Goal: Check status: Check status

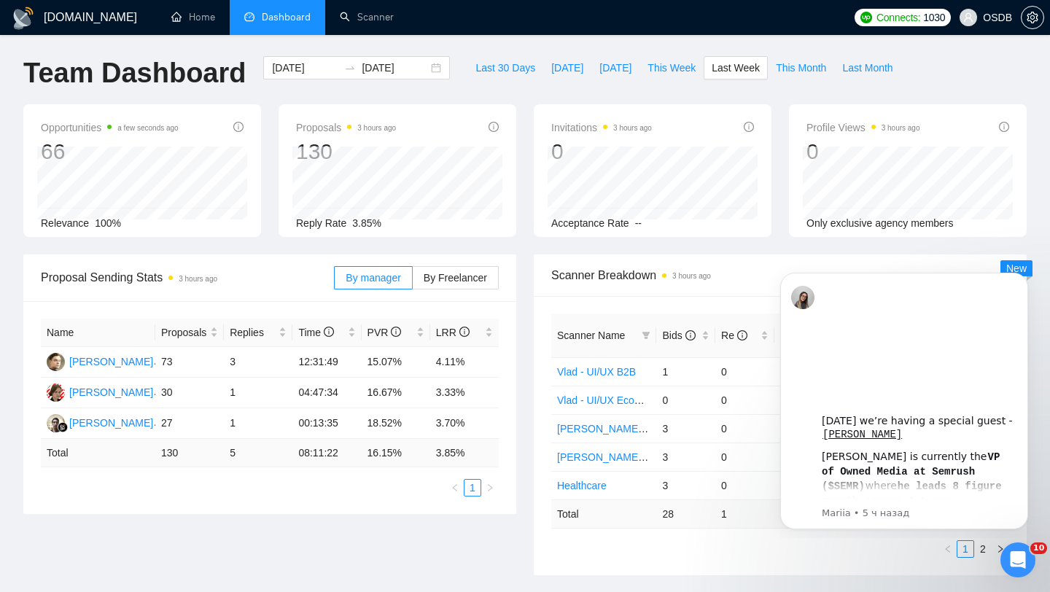
click at [439, 60] on div "[DATE] [DATE]" at bounding box center [356, 80] width 204 height 48
click at [425, 61] on div "[DATE] [DATE]" at bounding box center [356, 67] width 187 height 23
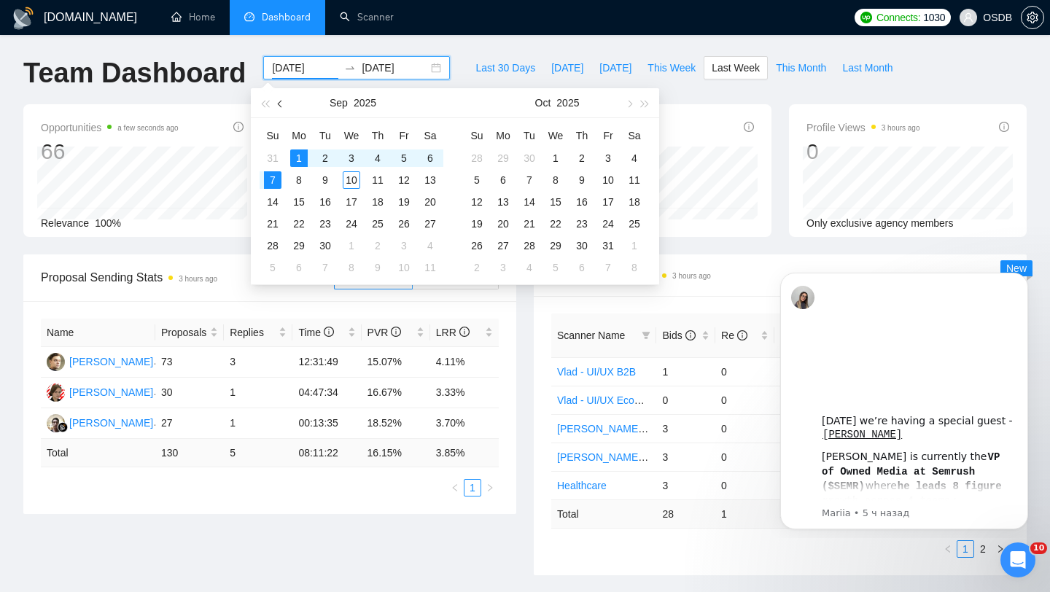
click at [278, 97] on button "button" at bounding box center [281, 102] width 16 height 29
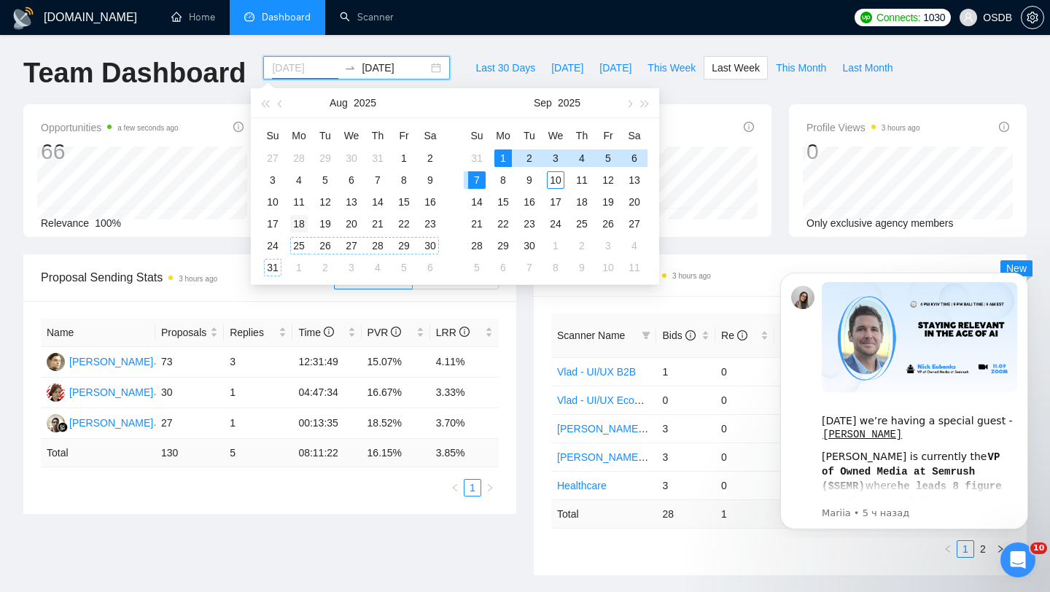
type input "[DATE]"
click at [300, 222] on div "18" at bounding box center [298, 223] width 17 height 17
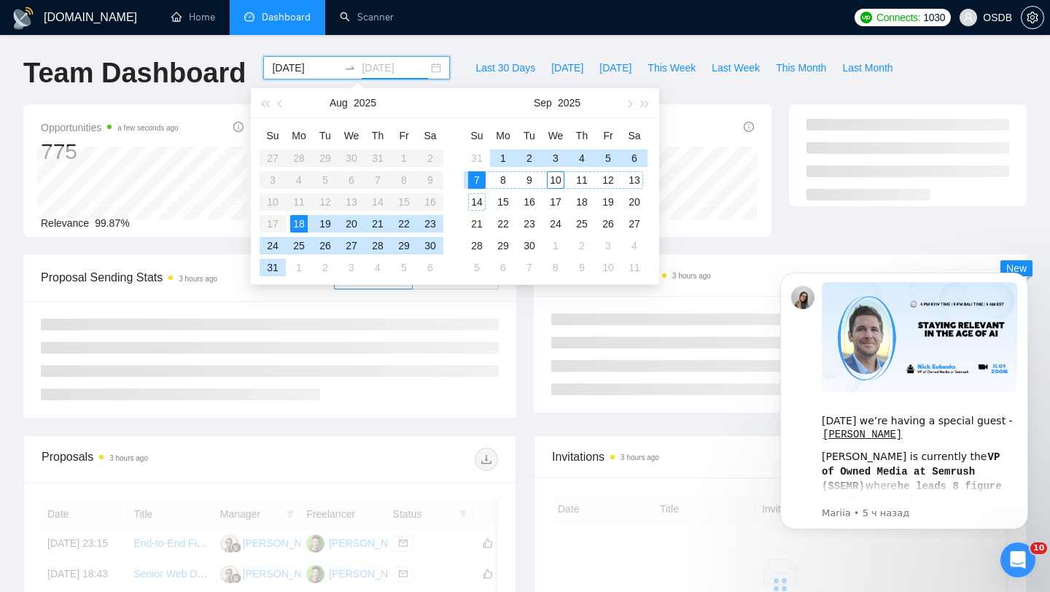
type input "[DATE]"
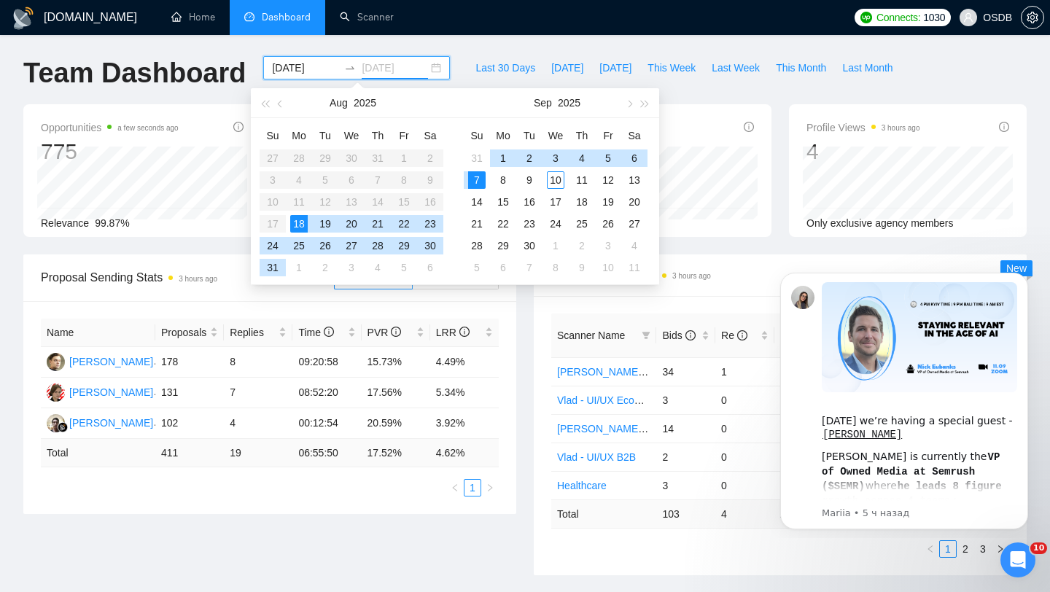
click at [478, 182] on div "7" at bounding box center [476, 179] width 17 height 17
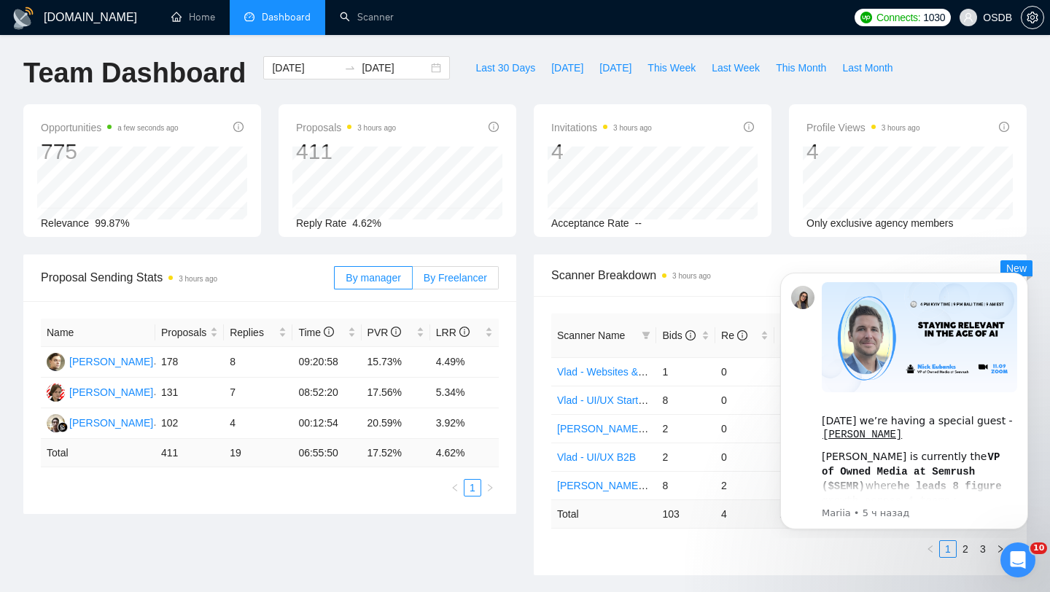
click at [459, 279] on span "By Freelancer" at bounding box center [455, 278] width 63 height 12
click at [413, 281] on input "By Freelancer" at bounding box center [413, 281] width 0 height 0
click at [421, 67] on div "[DATE] [DATE]" at bounding box center [356, 67] width 187 height 23
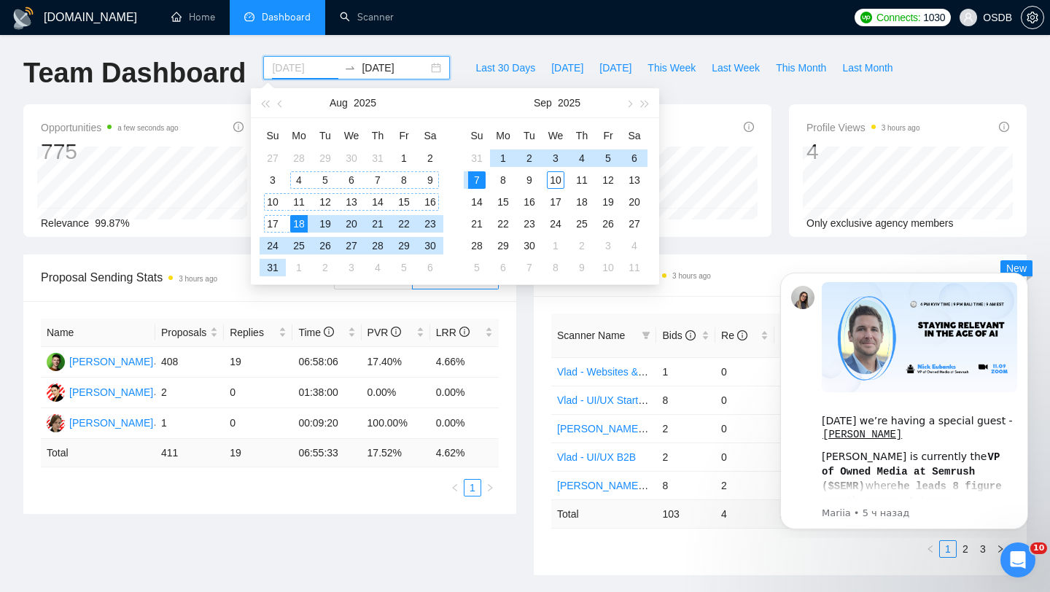
type input "[DATE]"
click at [299, 174] on div "4" at bounding box center [298, 179] width 17 height 17
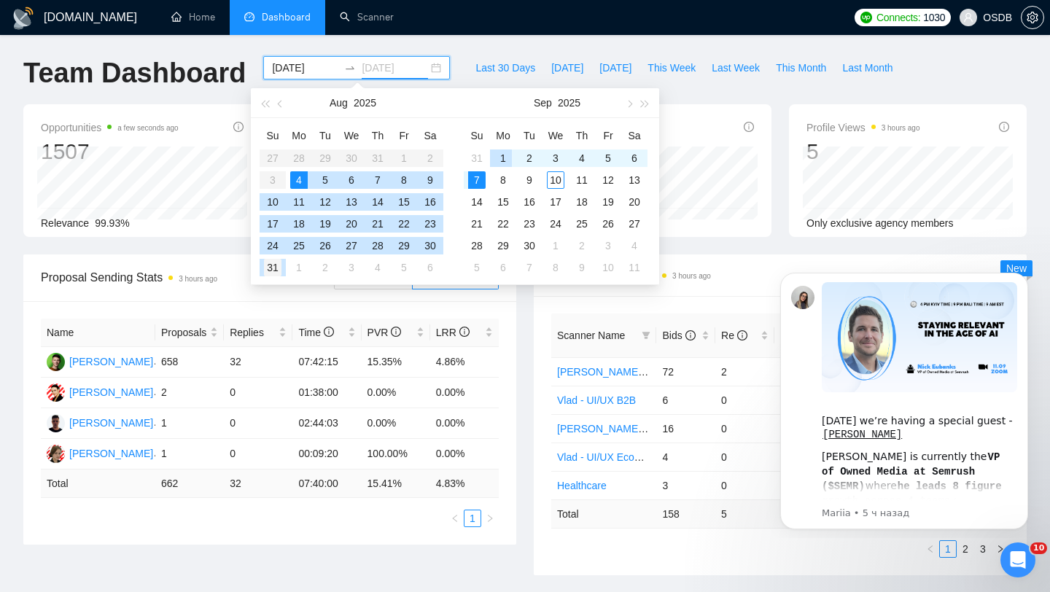
type input "[DATE]"
click at [276, 265] on div "31" at bounding box center [272, 267] width 17 height 17
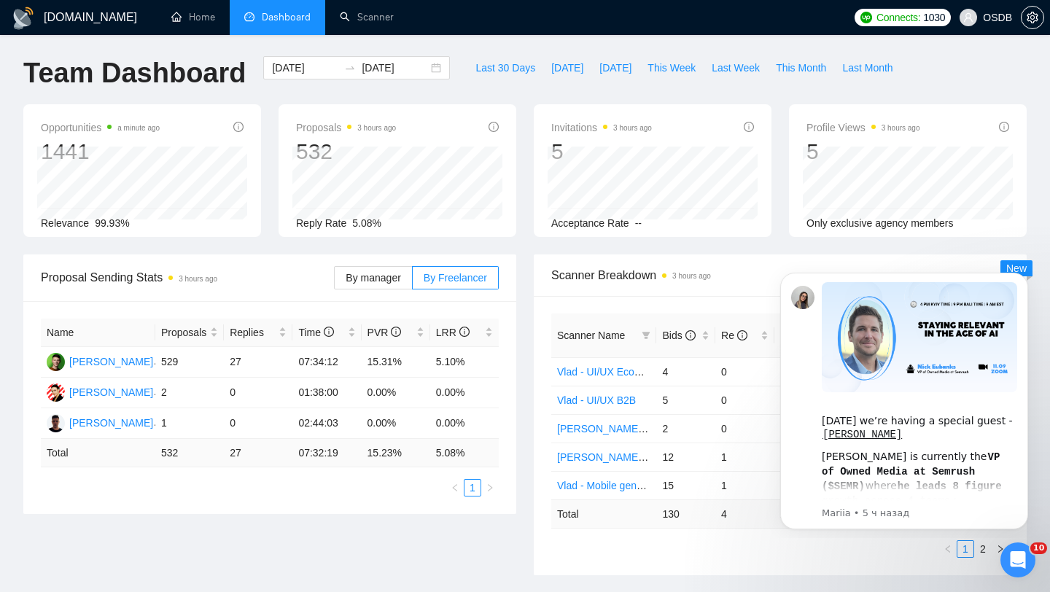
click at [378, 291] on div "By manager By Freelancer" at bounding box center [416, 277] width 165 height 47
click at [377, 278] on span "By manager" at bounding box center [373, 278] width 55 height 12
click at [335, 281] on input "By manager" at bounding box center [335, 281] width 0 height 0
click at [453, 273] on span "By Freelancer" at bounding box center [455, 278] width 63 height 12
click at [413, 281] on input "By Freelancer" at bounding box center [413, 281] width 0 height 0
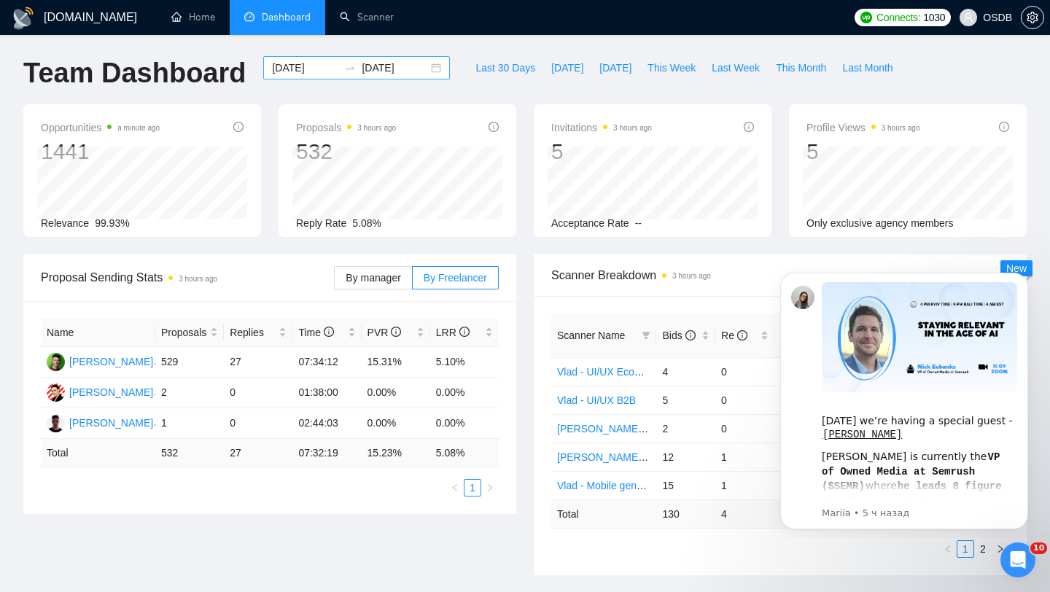
click at [424, 63] on div "[DATE] [DATE]" at bounding box center [356, 67] width 187 height 23
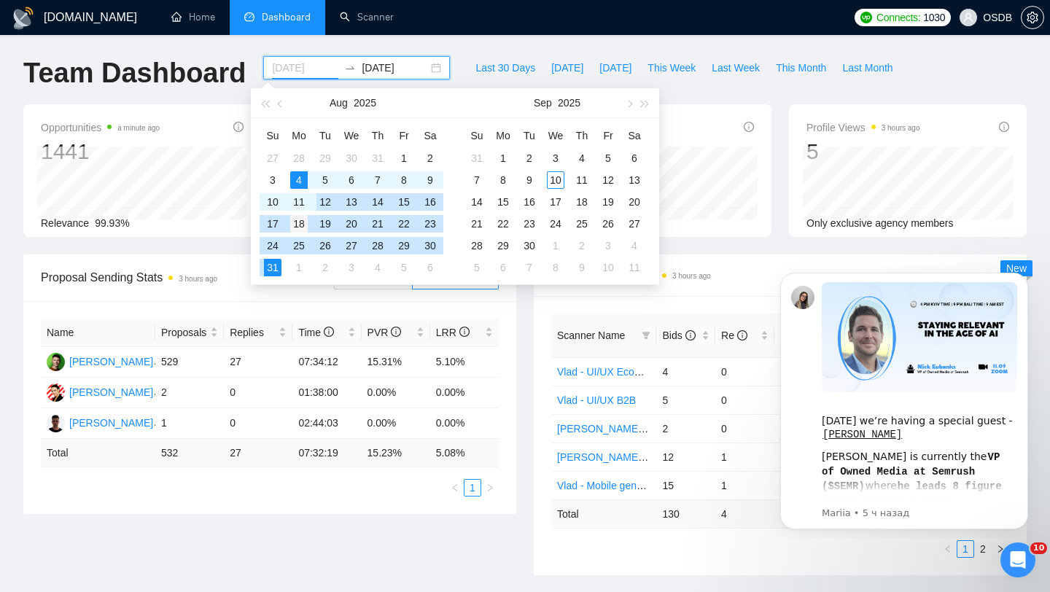
type input "[DATE]"
click at [300, 219] on div "18" at bounding box center [298, 223] width 17 height 17
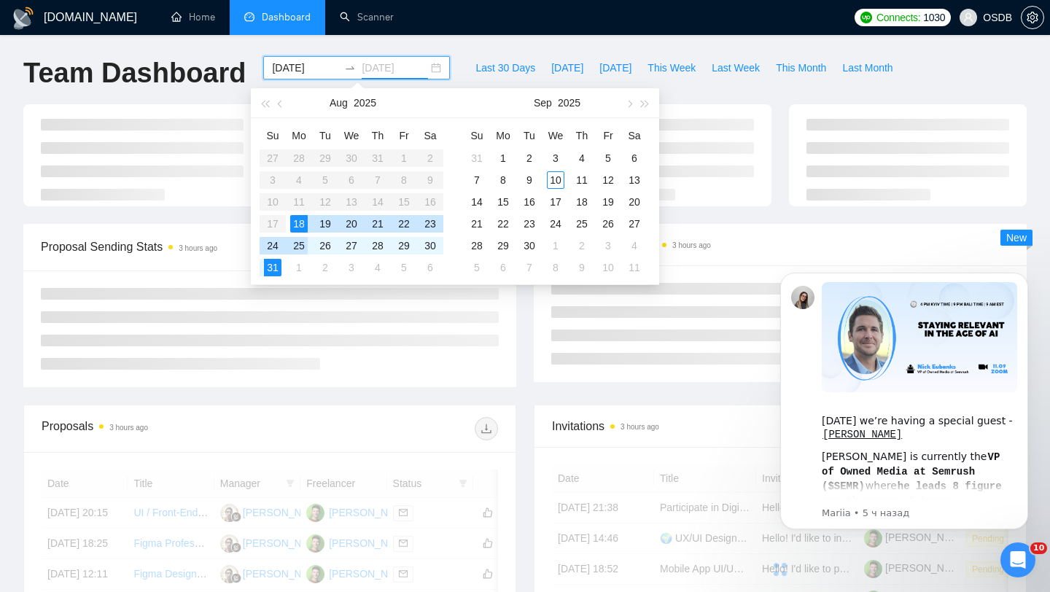
type input "[DATE]"
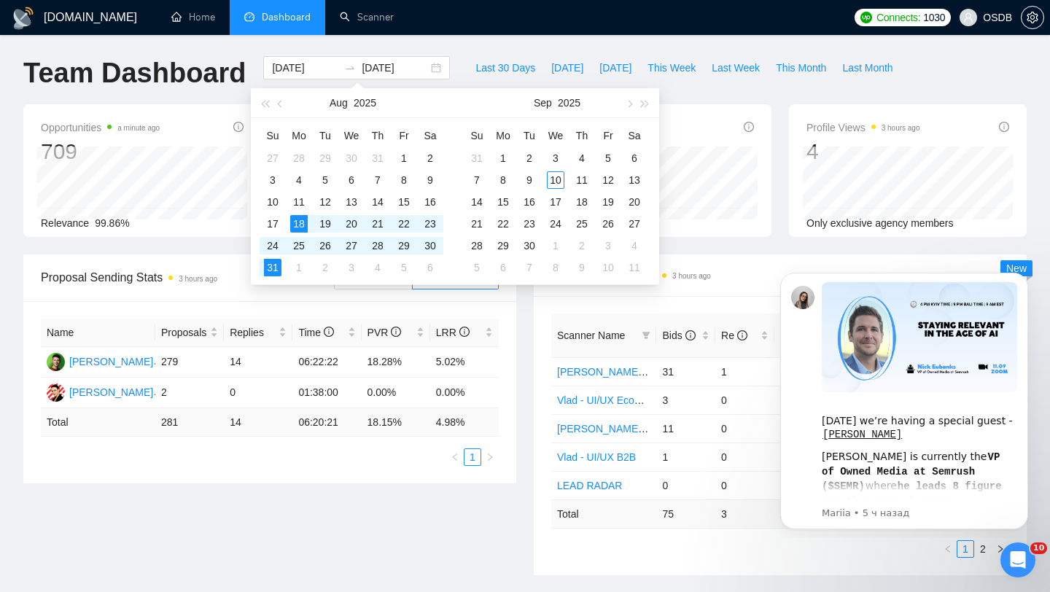
click at [398, 287] on body "[DOMAIN_NAME] Home Dashboard Scanner Connects: 1030 OSDB Team Dashboard [DATE] …" at bounding box center [525, 294] width 1050 height 592
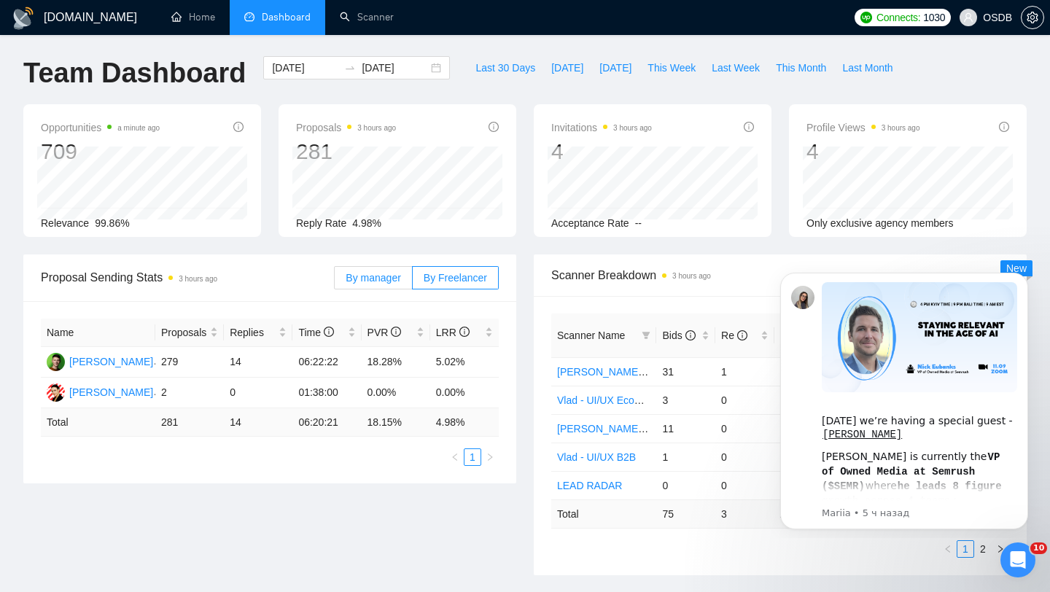
click at [397, 287] on label "By manager" at bounding box center [373, 277] width 78 height 23
click at [335, 281] on input "By manager" at bounding box center [335, 281] width 0 height 0
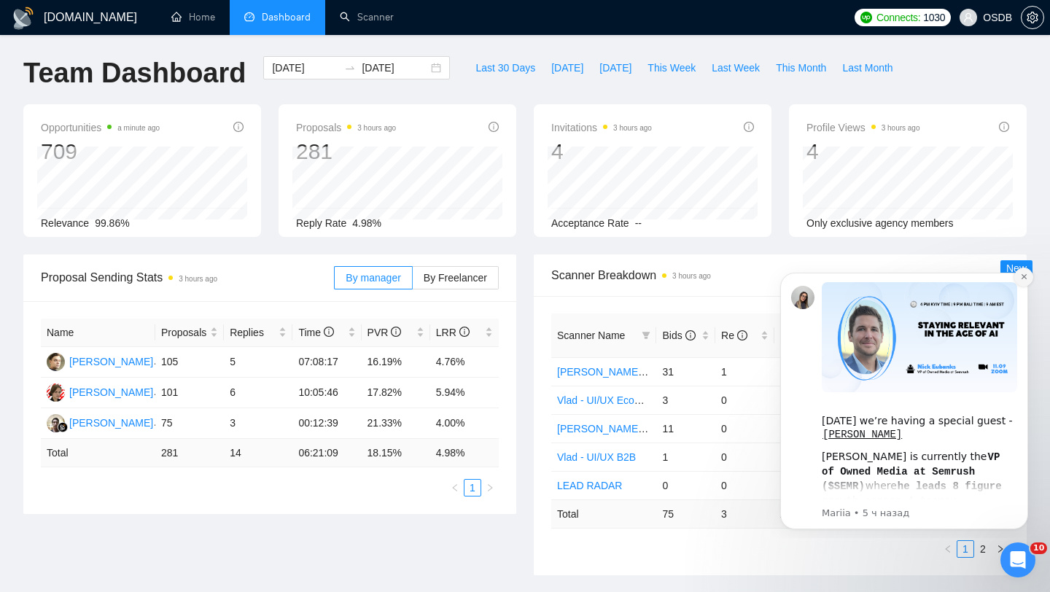
click at [1024, 276] on icon "Dismiss notification" at bounding box center [1024, 277] width 8 height 8
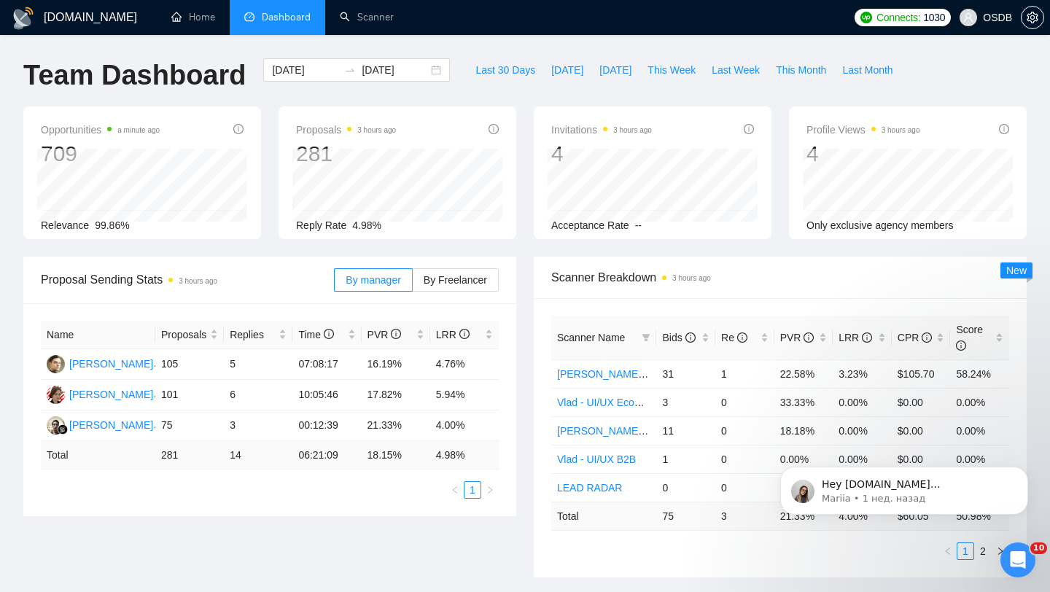
click at [988, 17] on span "OSDB" at bounding box center [997, 17] width 29 height 0
click at [491, 72] on span "Last 30 Days" at bounding box center [505, 70] width 60 height 16
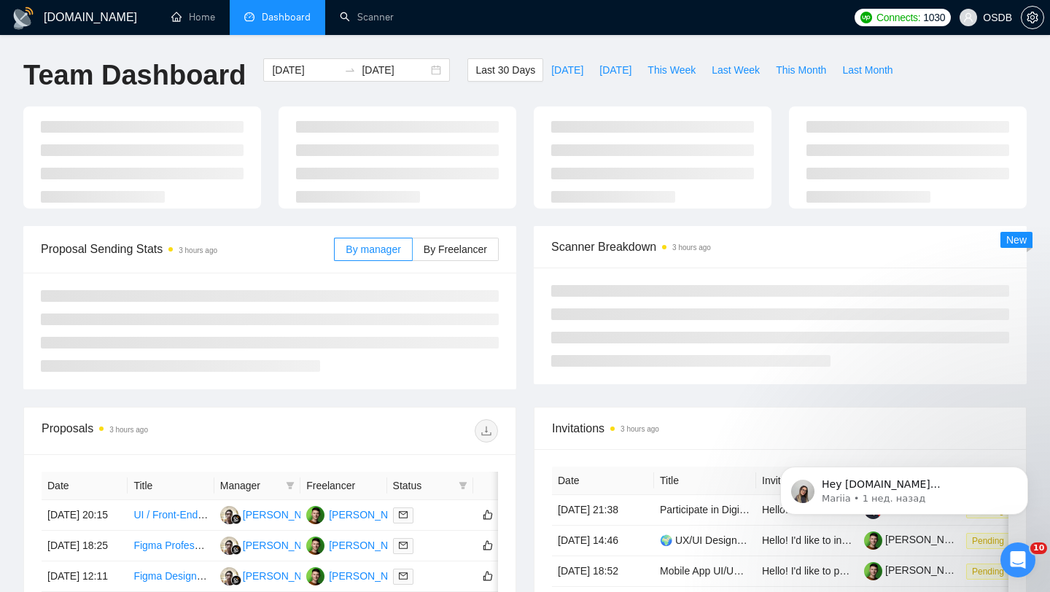
type input "[DATE]"
